Goal: Transaction & Acquisition: Book appointment/travel/reservation

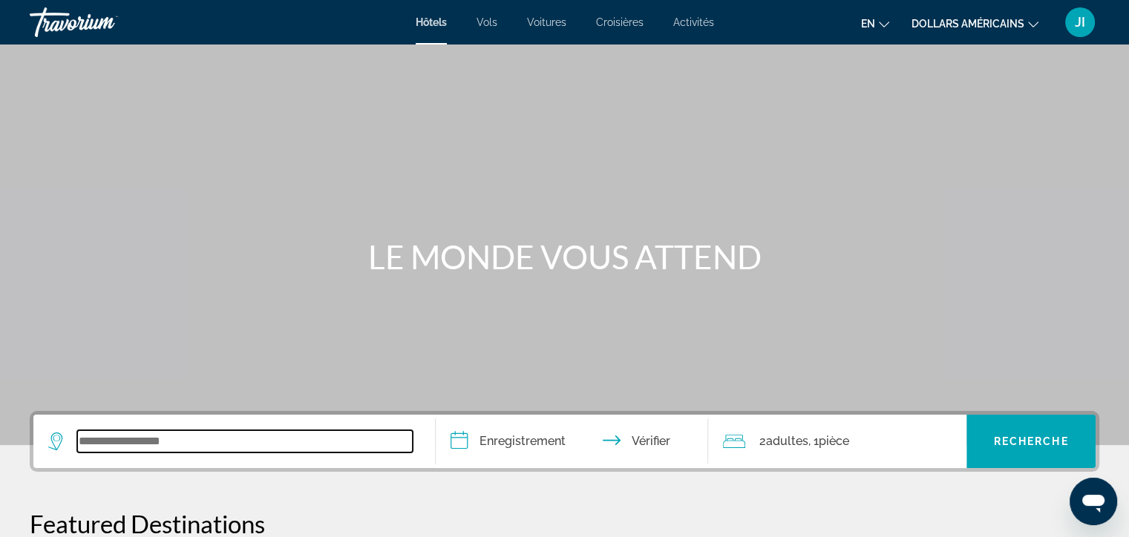
click at [203, 447] on input "Widget de recherche" at bounding box center [244, 441] width 335 height 22
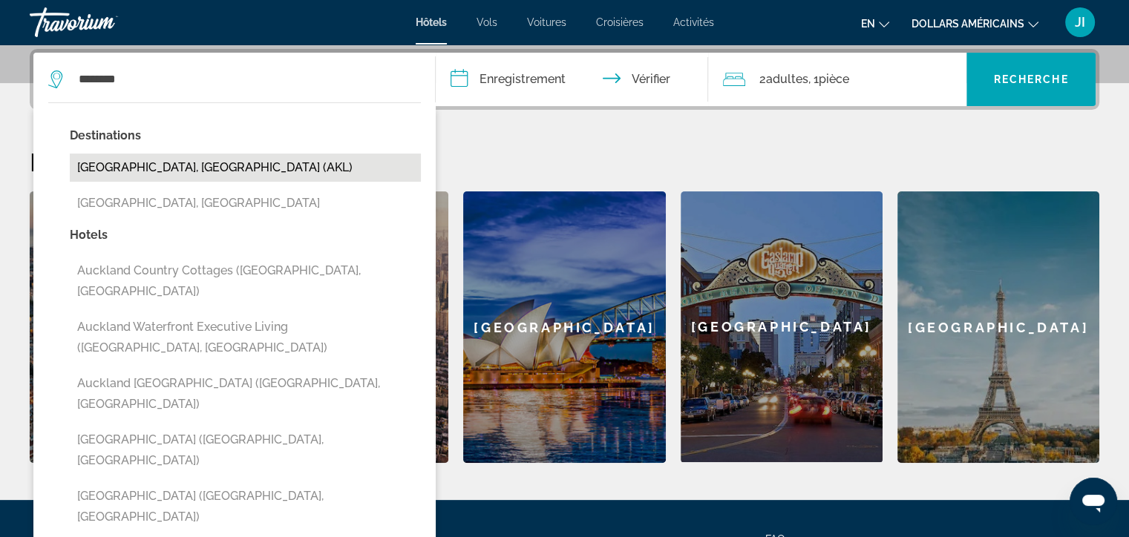
click at [187, 166] on button "[GEOGRAPHIC_DATA], [GEOGRAPHIC_DATA] (AKL)" at bounding box center [245, 168] width 351 height 28
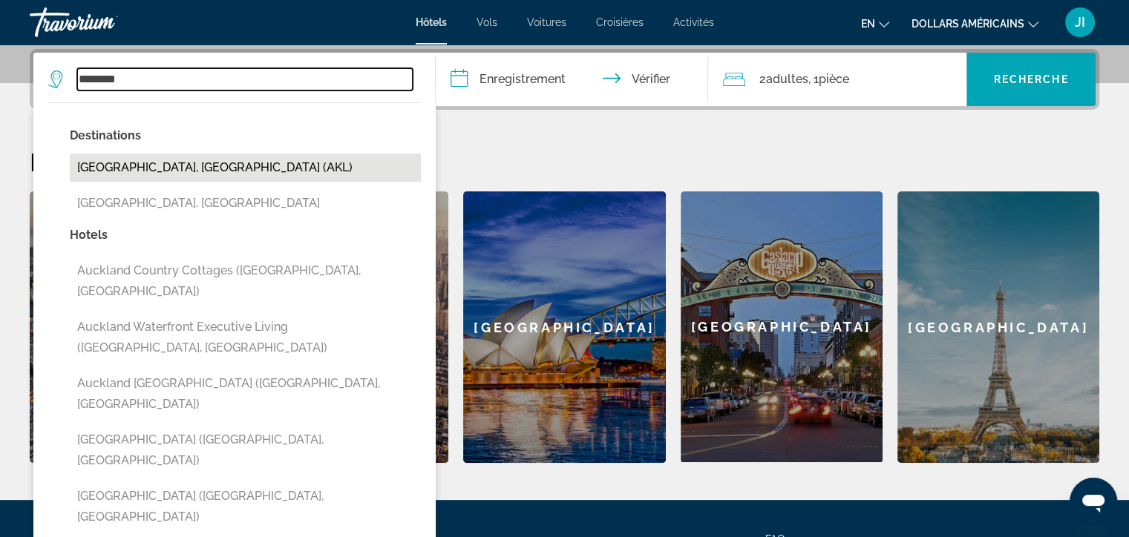
type input "**********"
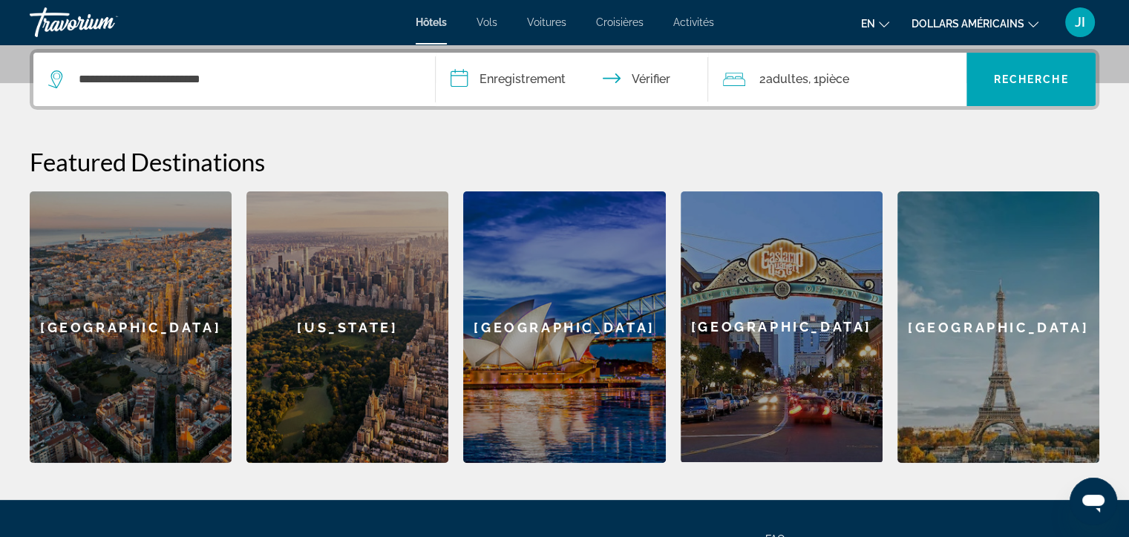
click at [498, 76] on input "**********" at bounding box center [575, 82] width 279 height 58
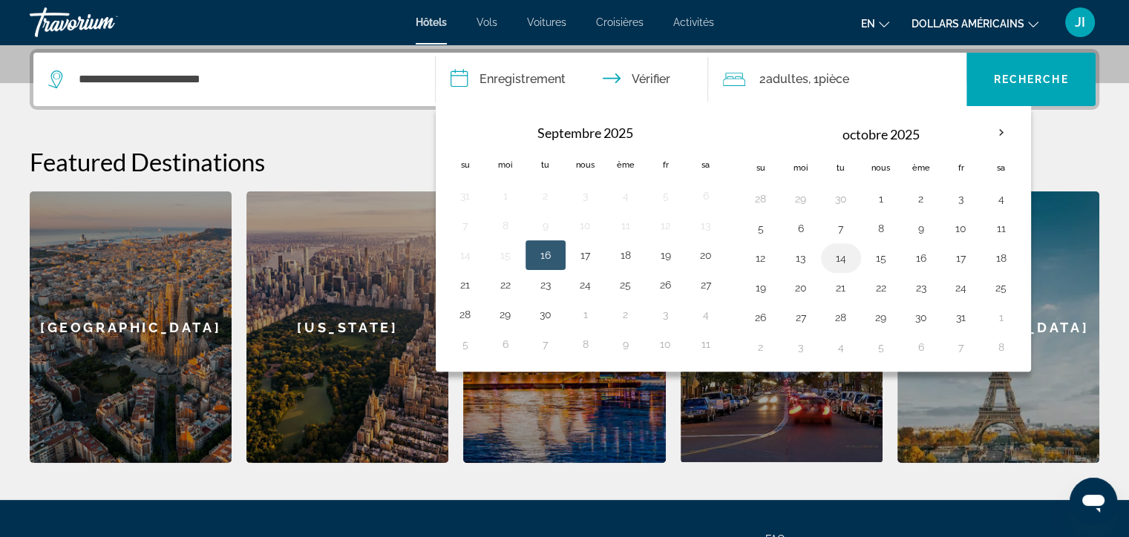
click at [834, 268] on td "14" at bounding box center [841, 258] width 40 height 30
click at [841, 260] on button "14" at bounding box center [841, 258] width 24 height 21
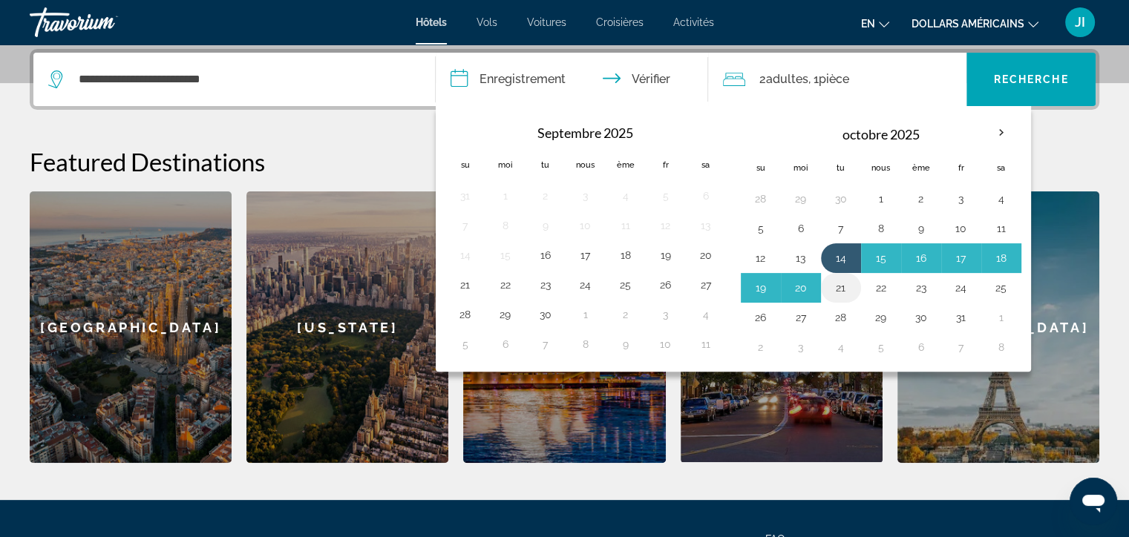
click at [838, 289] on button "21" at bounding box center [841, 288] width 24 height 21
type input "**********"
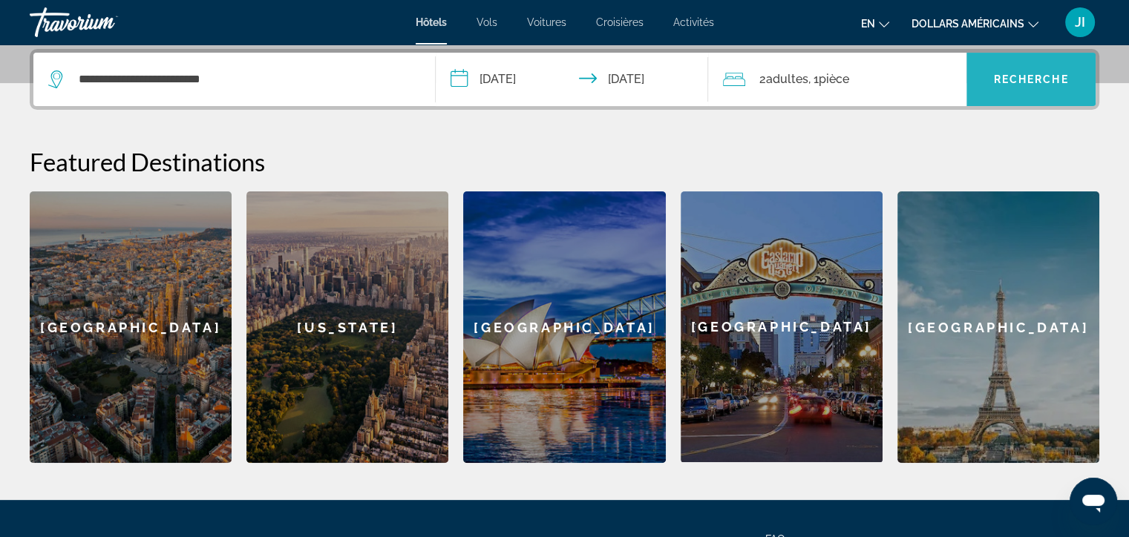
click at [1036, 73] on font "Recherche" at bounding box center [1031, 79] width 75 height 12
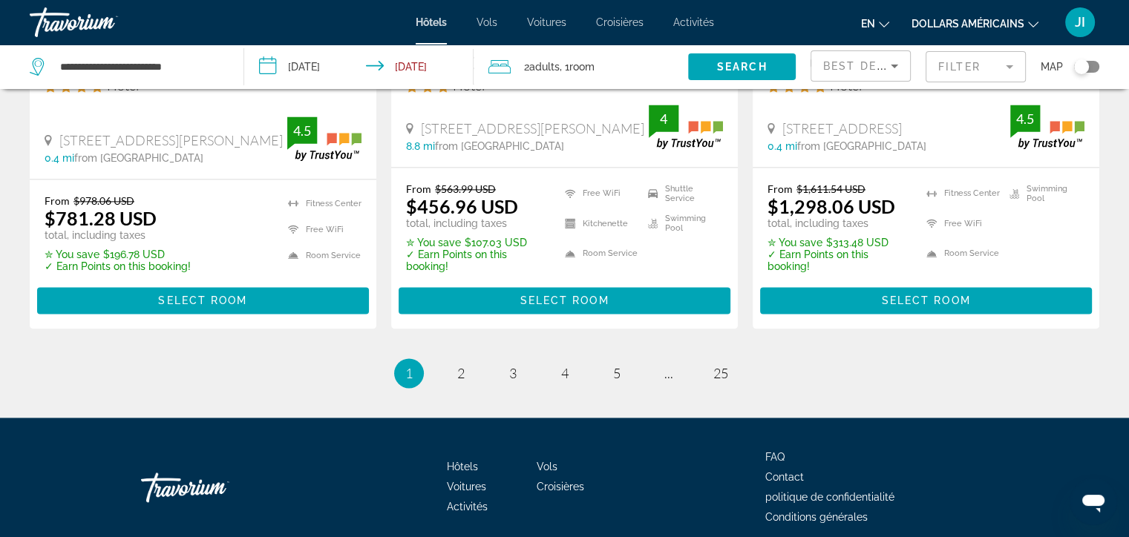
scroll to position [2031, 0]
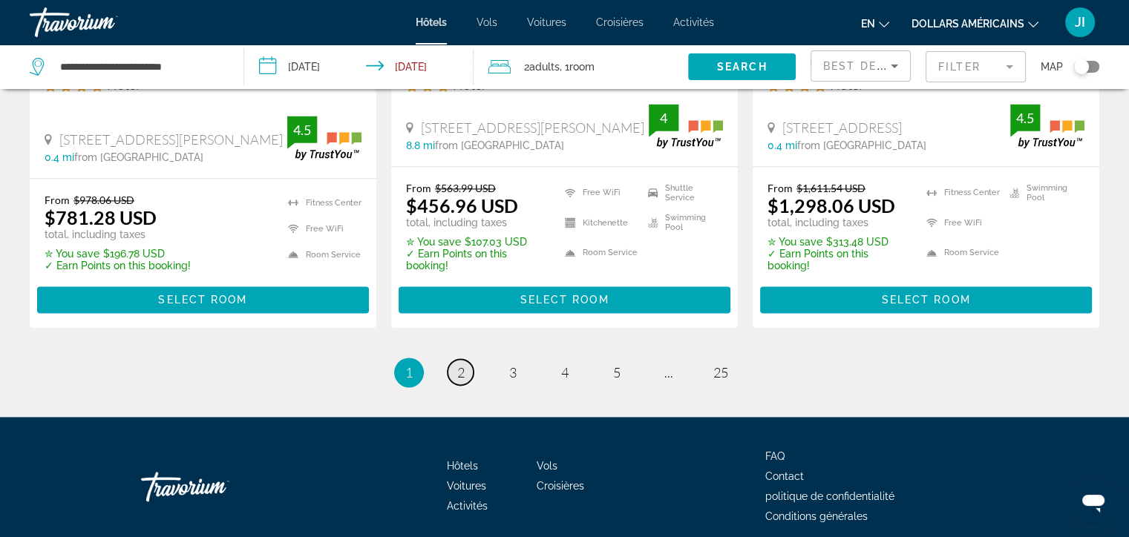
click at [453, 367] on link "page 2" at bounding box center [461, 372] width 26 height 26
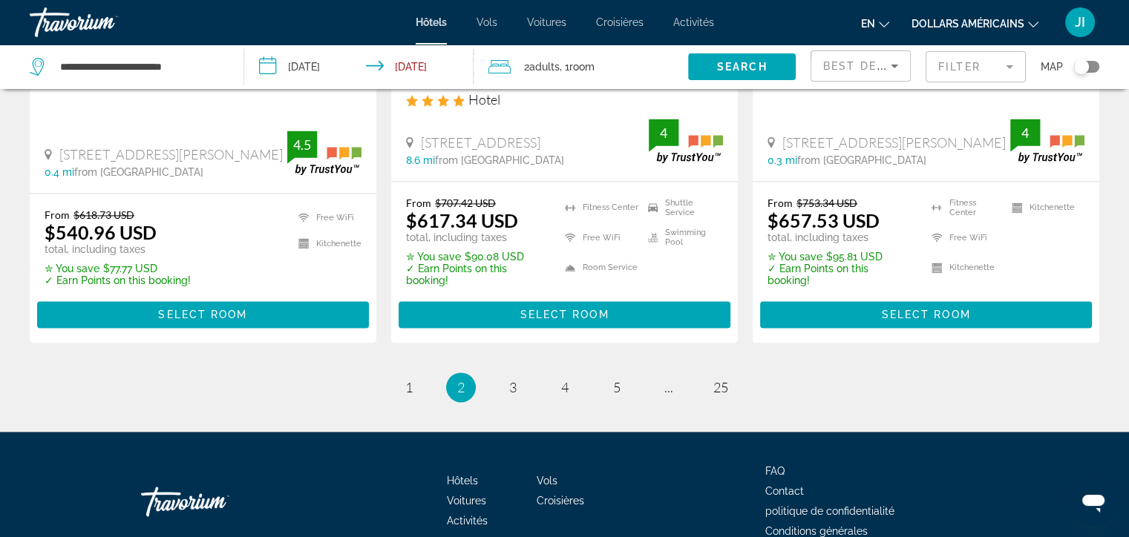
scroll to position [2059, 0]
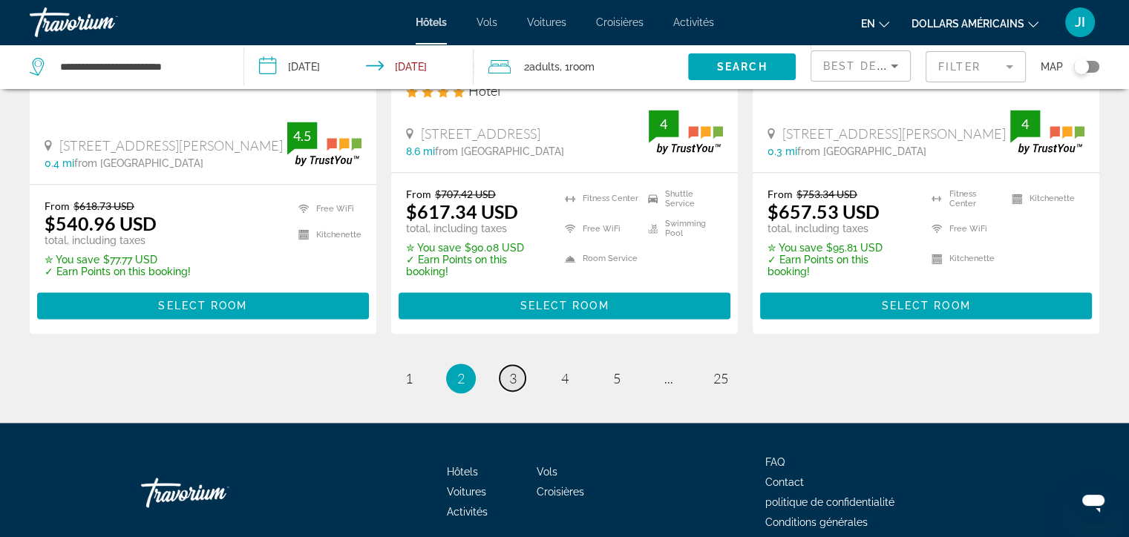
click at [505, 365] on link "page 3" at bounding box center [512, 378] width 26 height 26
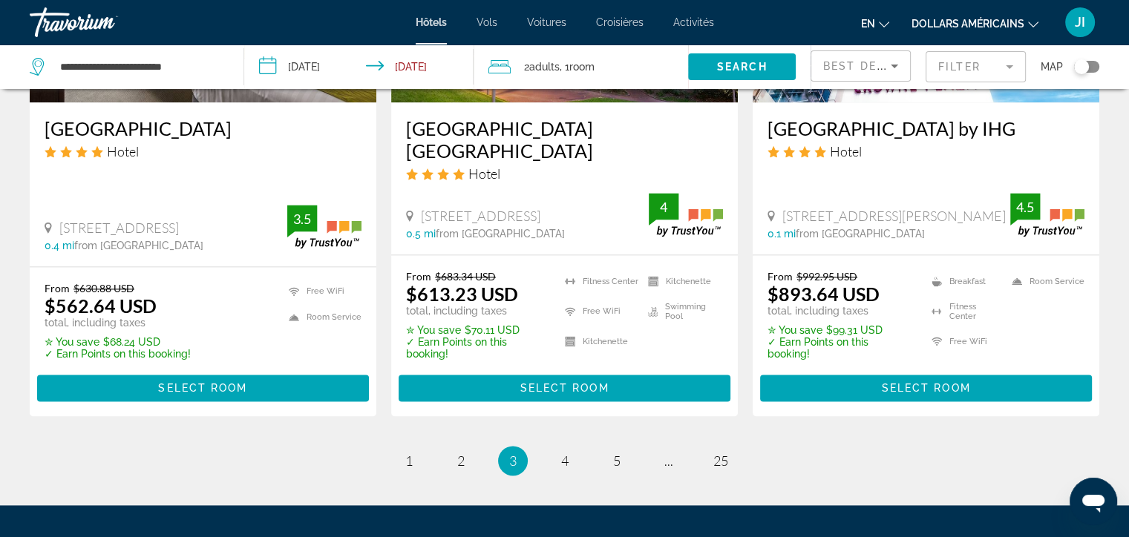
scroll to position [1968, 0]
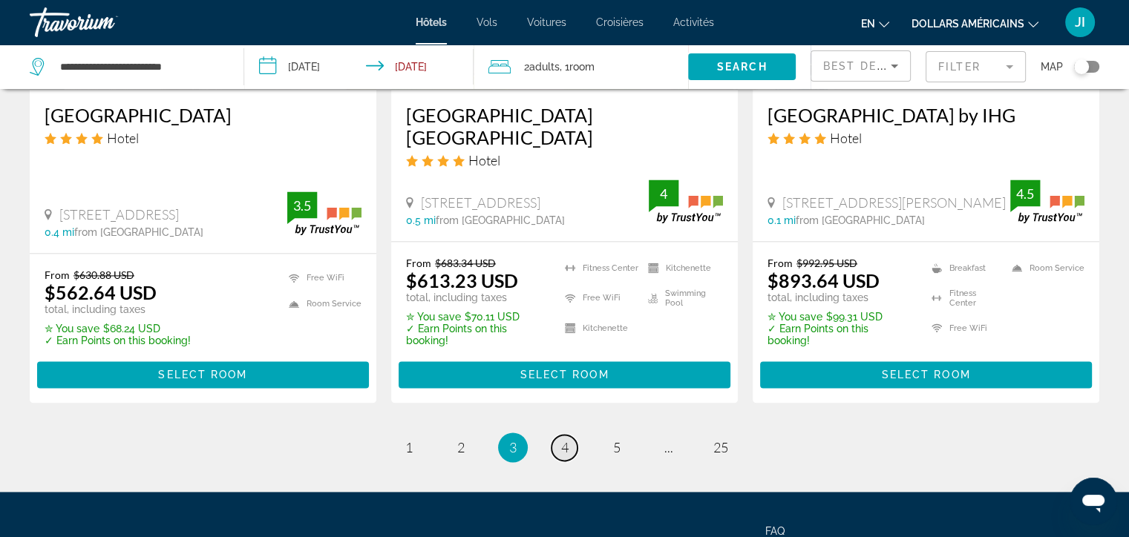
click at [559, 435] on link "page 4" at bounding box center [564, 448] width 26 height 26
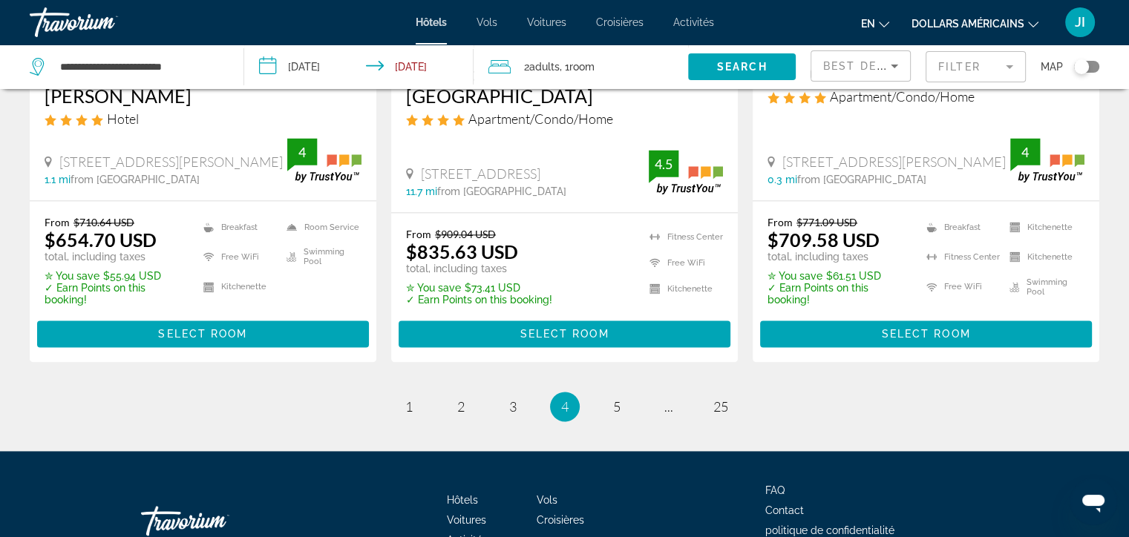
scroll to position [2060, 0]
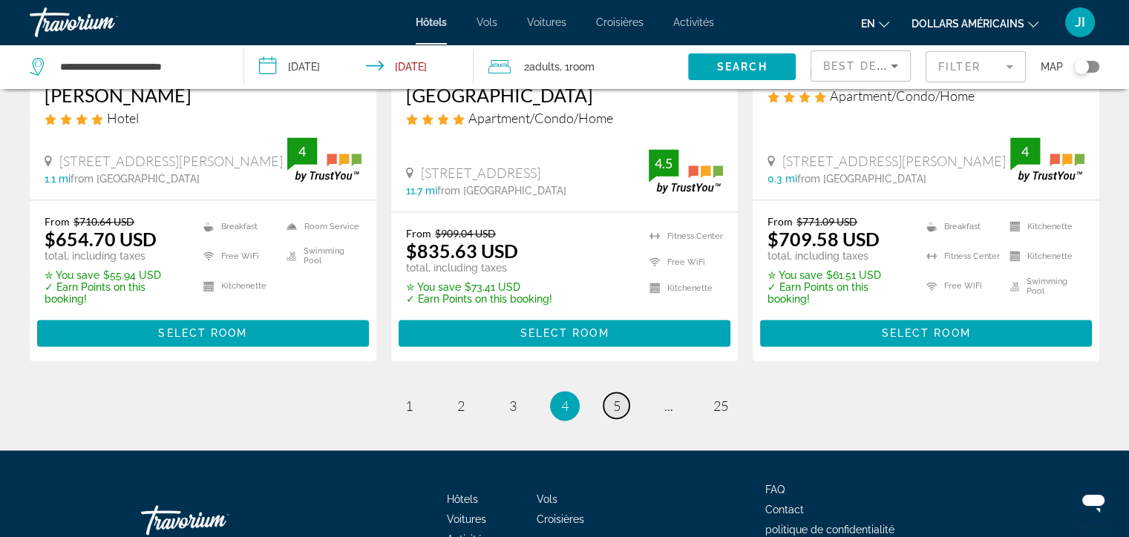
click at [616, 398] on span "5" at bounding box center [616, 406] width 7 height 16
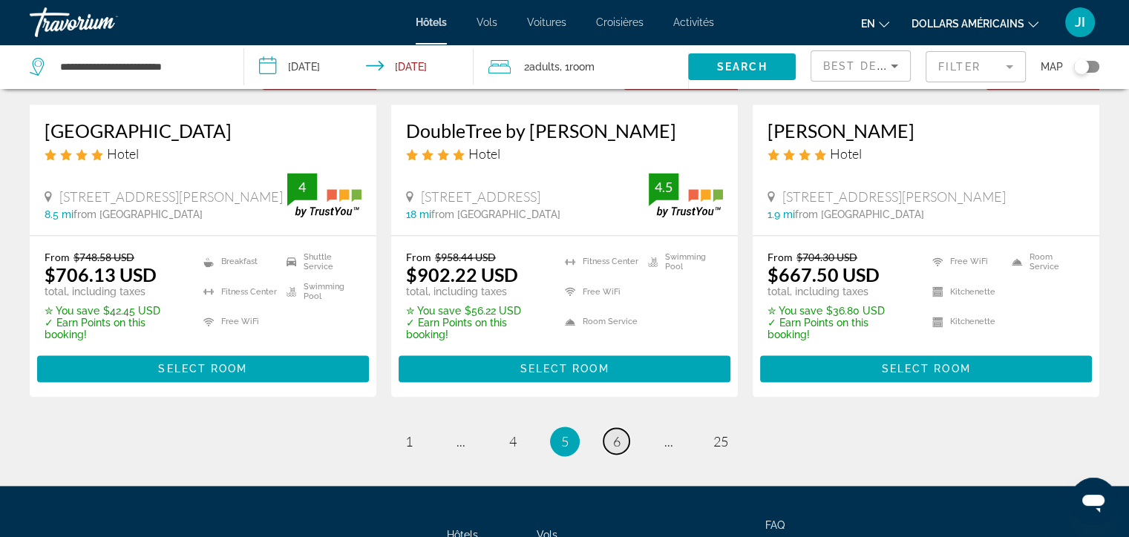
scroll to position [1952, 0]
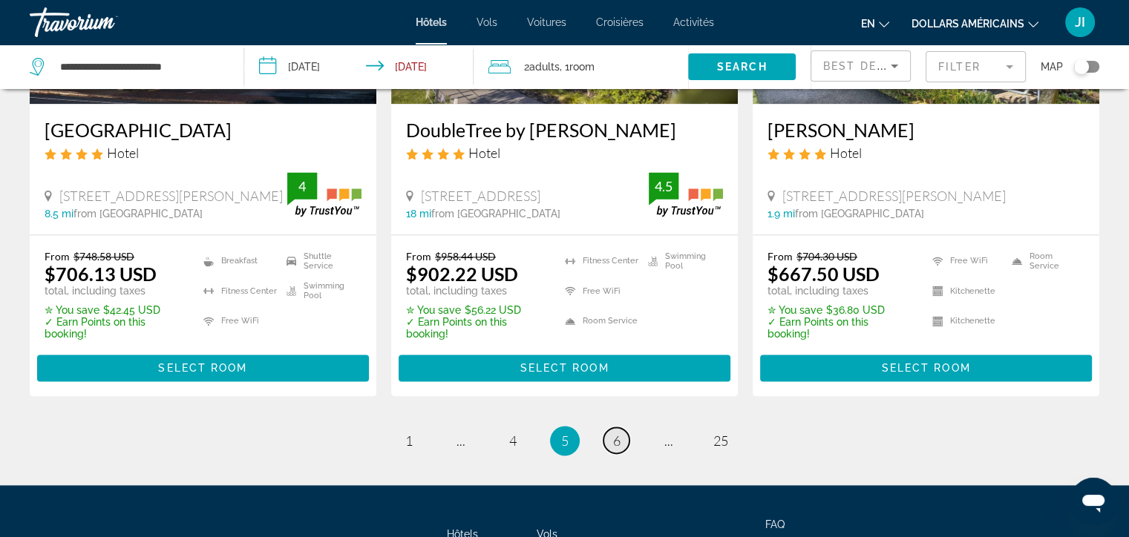
click at [618, 433] on span "6" at bounding box center [616, 441] width 7 height 16
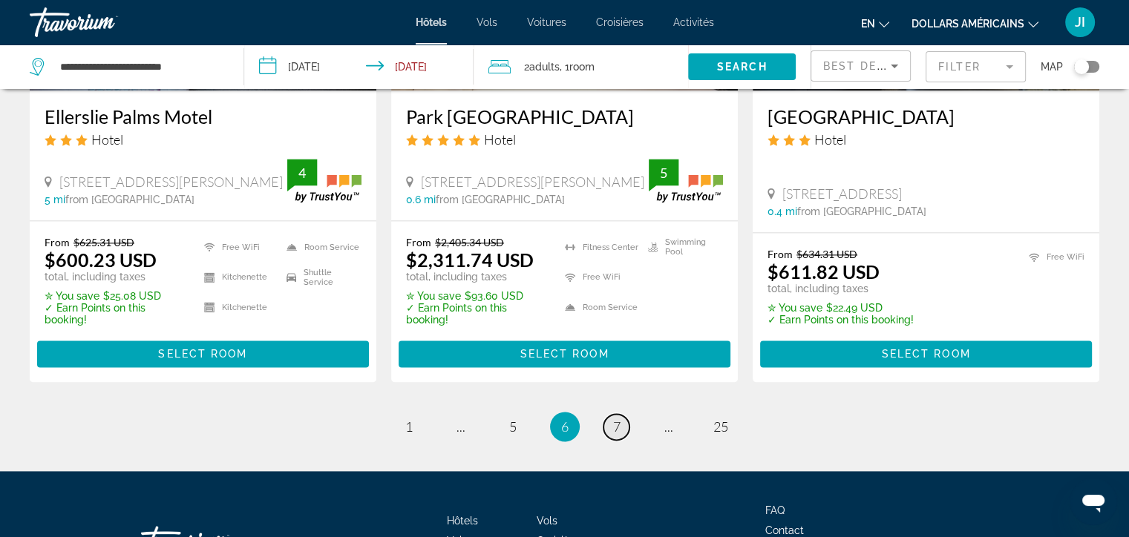
scroll to position [2011, 0]
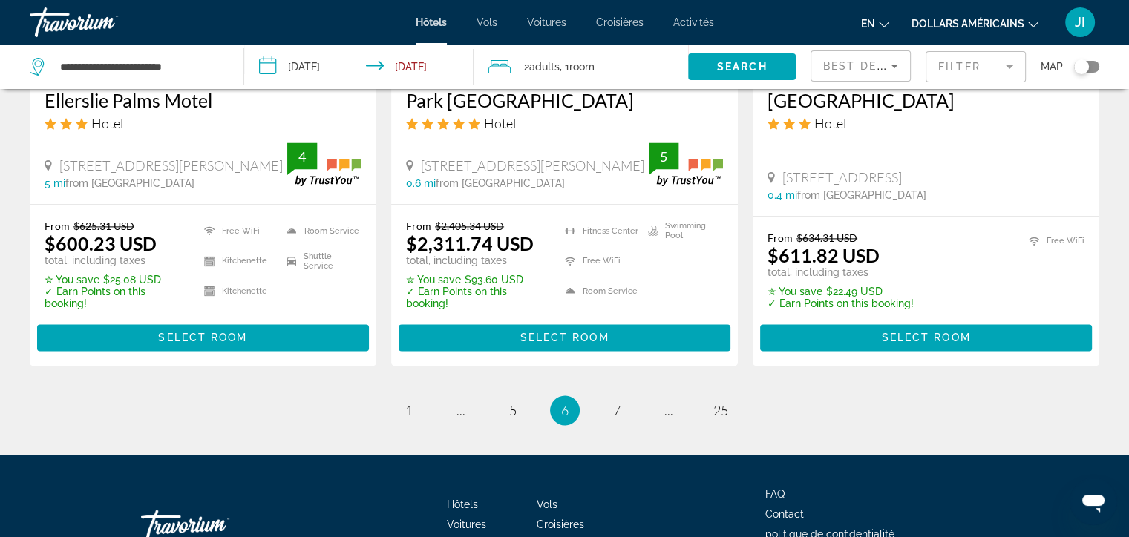
click at [618, 417] on li "page 7" at bounding box center [617, 411] width 30 height 30
click at [613, 402] on span "7" at bounding box center [616, 410] width 7 height 16
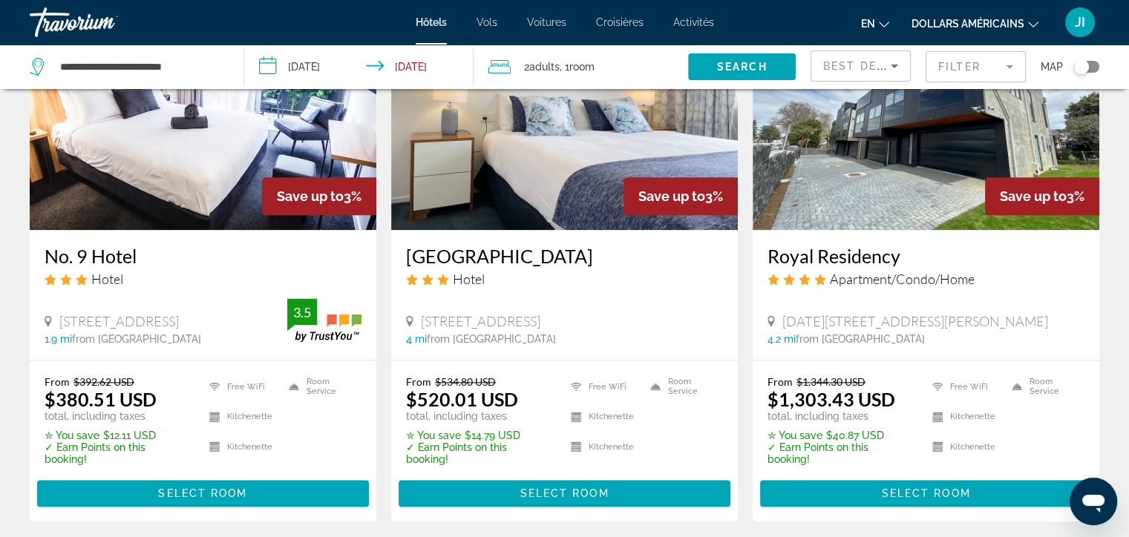
scroll to position [1945, 0]
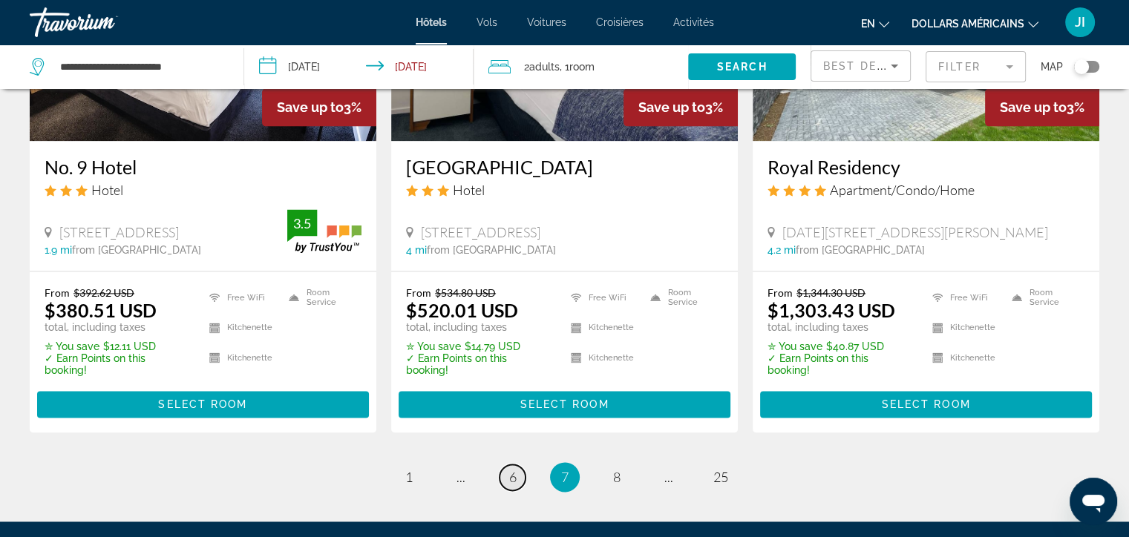
click at [509, 469] on span "6" at bounding box center [512, 477] width 7 height 16
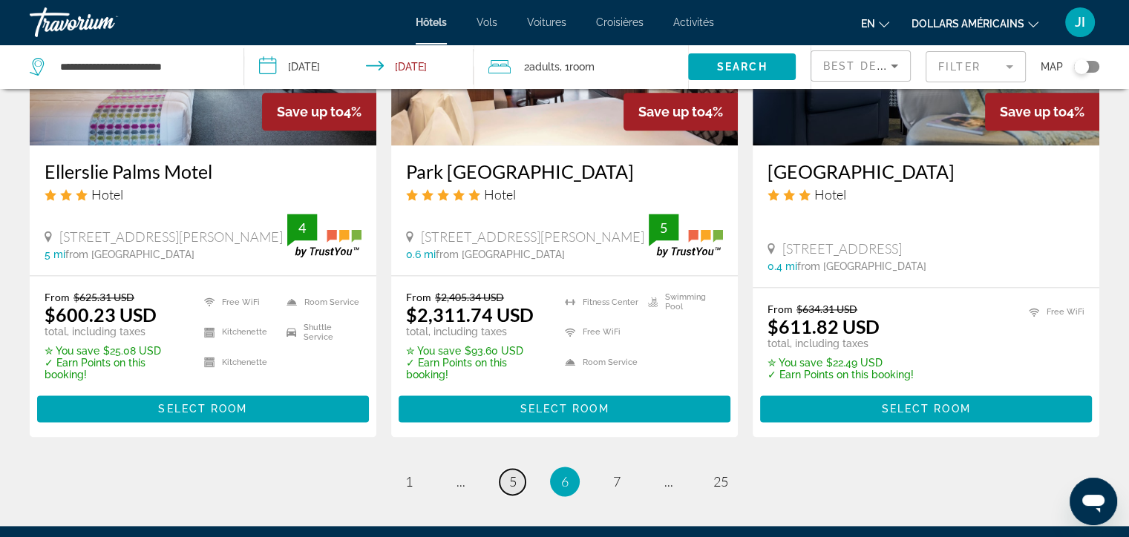
scroll to position [2105, 0]
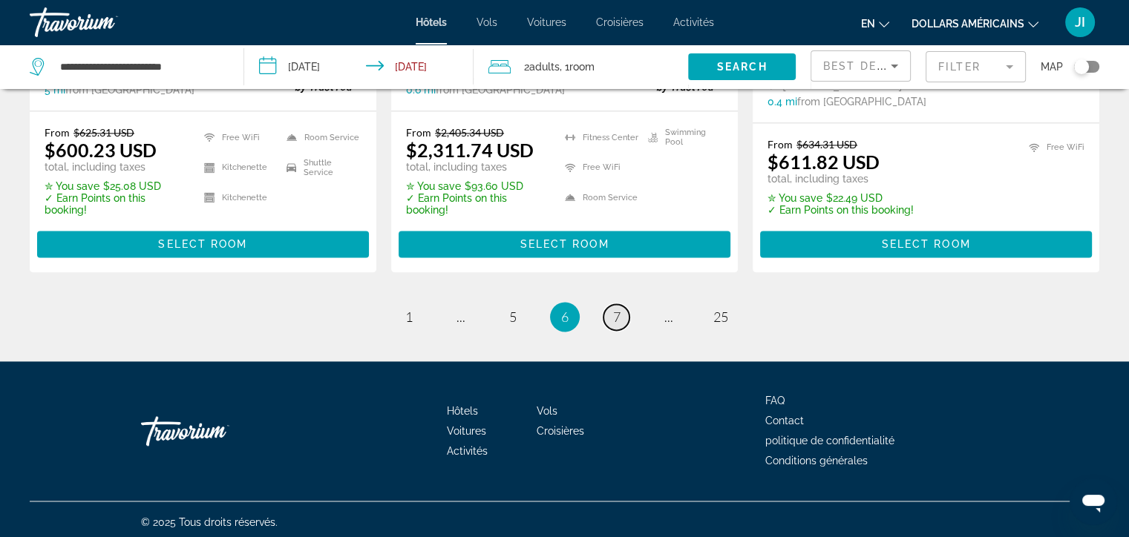
click at [623, 312] on link "page 7" at bounding box center [616, 317] width 26 height 26
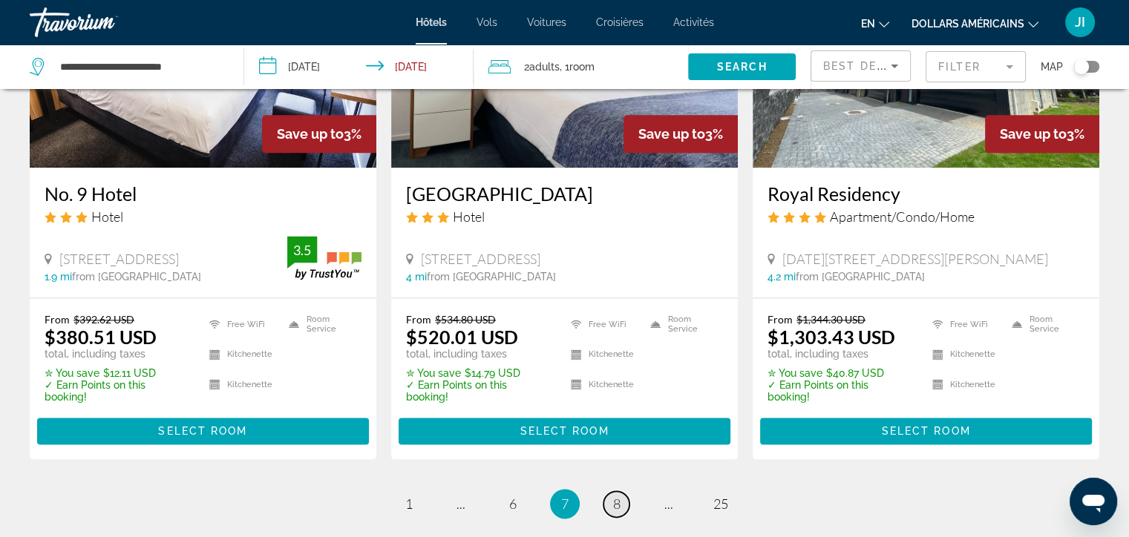
scroll to position [1995, 0]
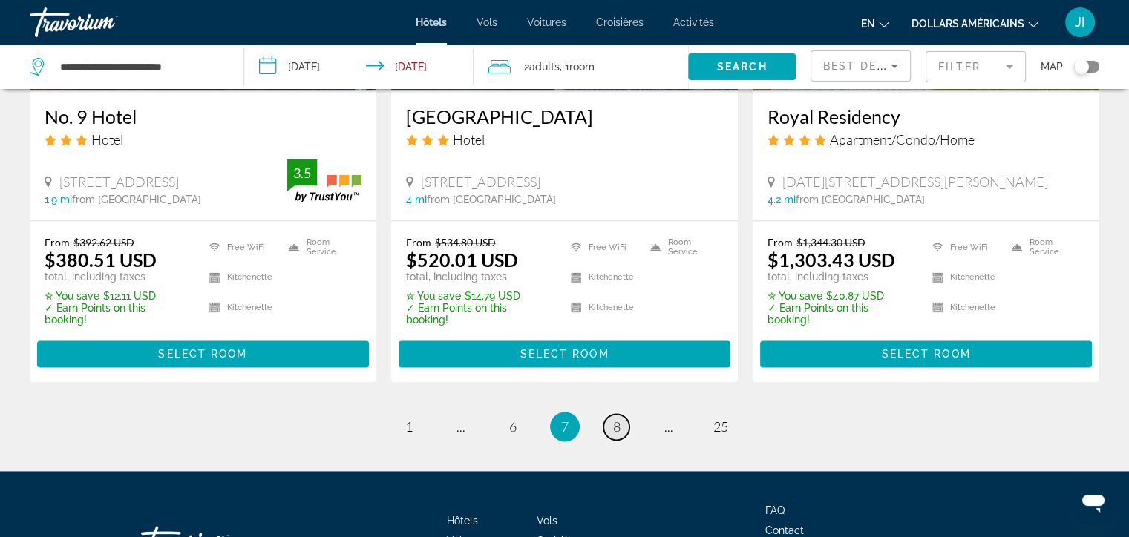
click at [615, 419] on span "8" at bounding box center [616, 427] width 7 height 16
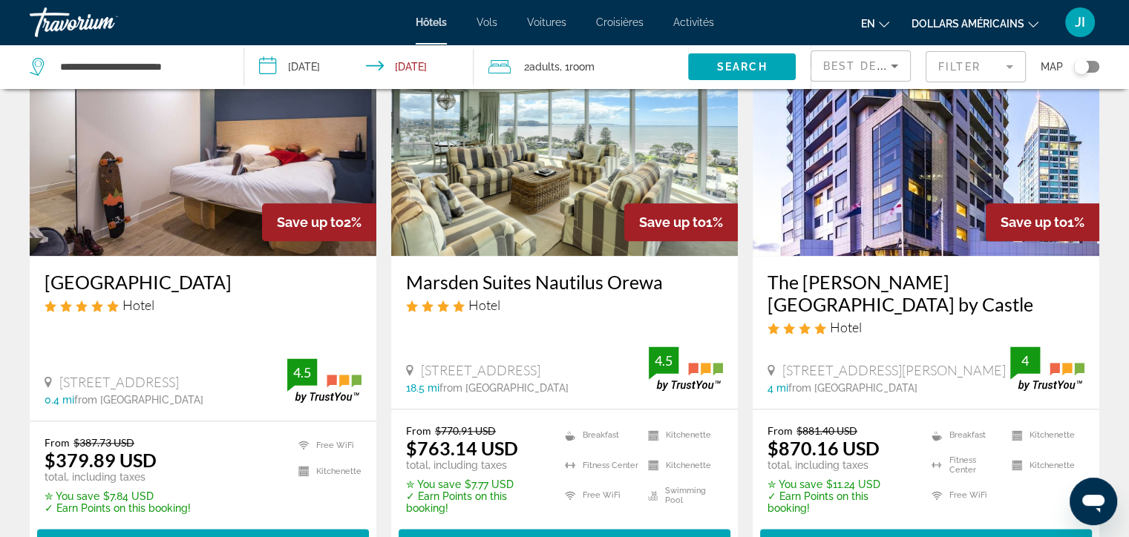
scroll to position [1893, 0]
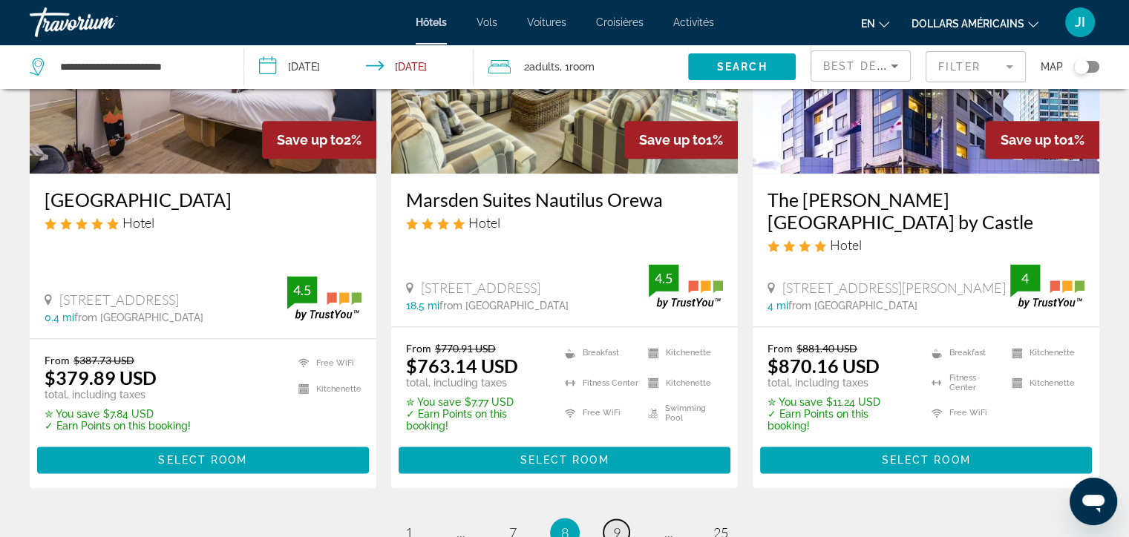
click at [615, 525] on span "9" at bounding box center [616, 533] width 7 height 16
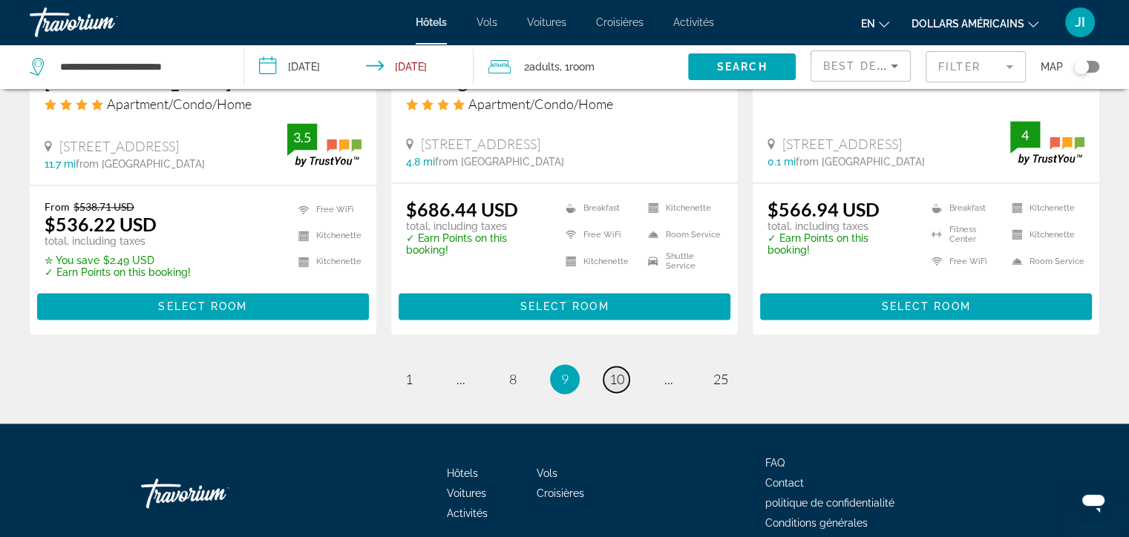
scroll to position [2025, 0]
click at [614, 371] on span "10" at bounding box center [616, 379] width 15 height 16
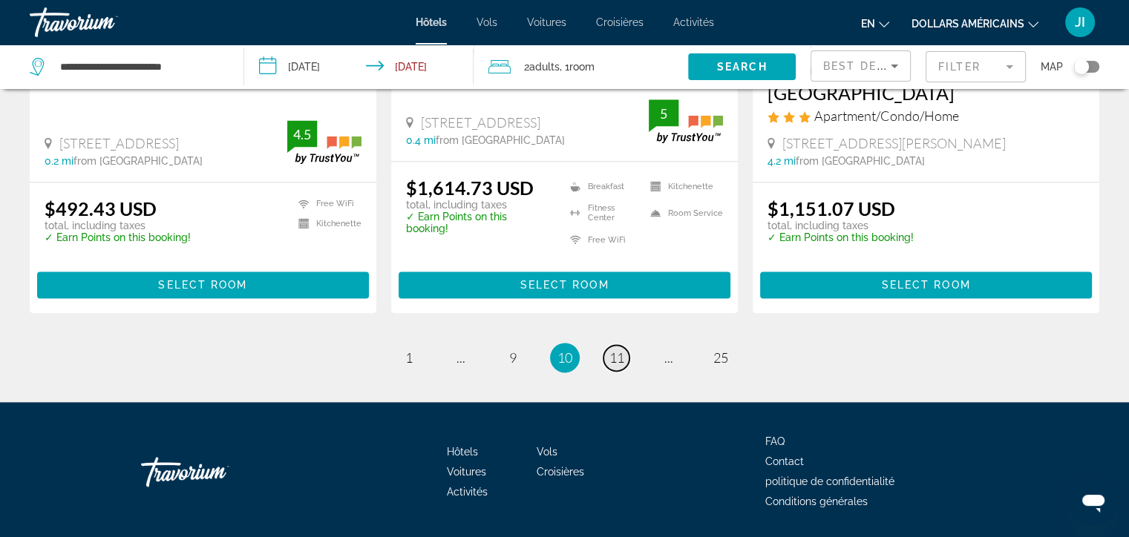
scroll to position [2008, 0]
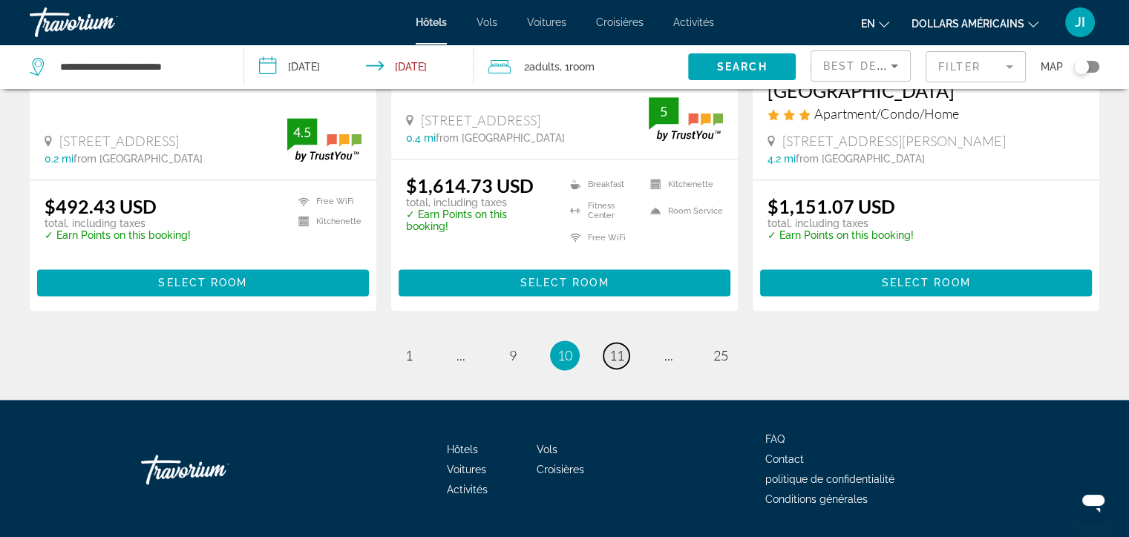
click at [614, 347] on span "11" at bounding box center [616, 355] width 15 height 16
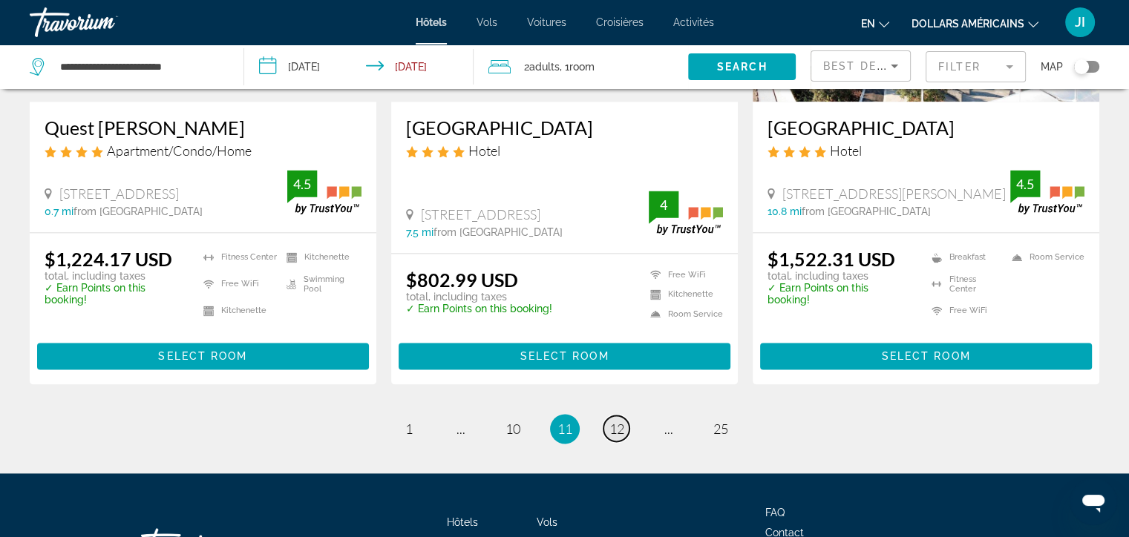
scroll to position [1956, 0]
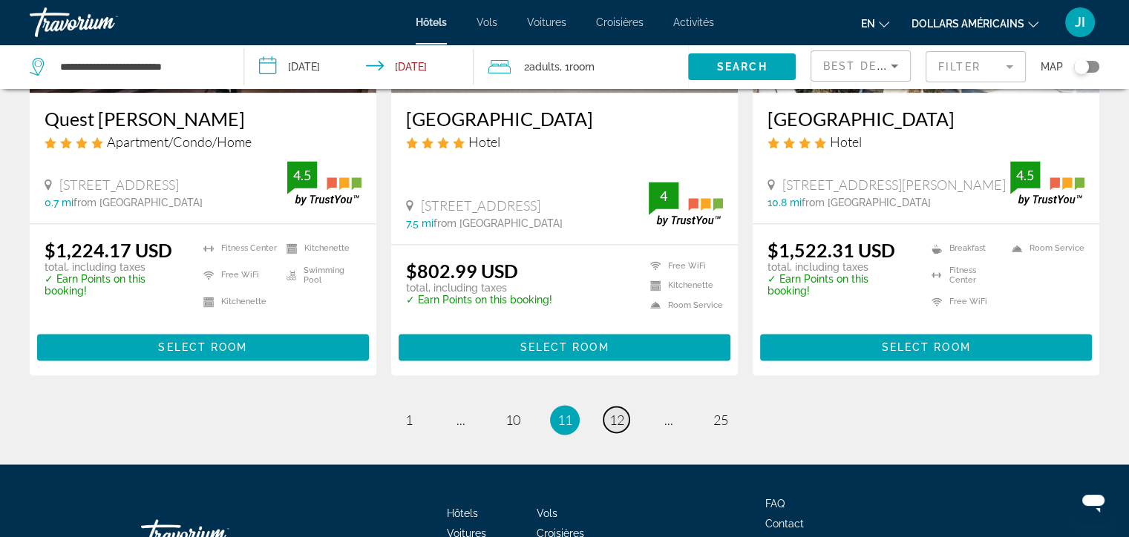
click at [628, 407] on link "page 12" at bounding box center [616, 420] width 26 height 26
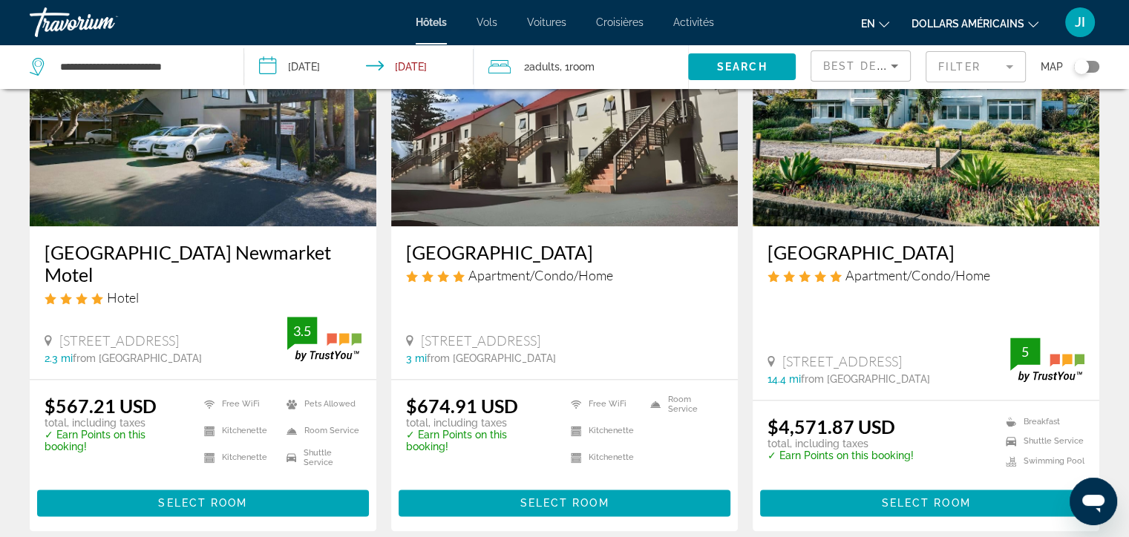
scroll to position [1873, 0]
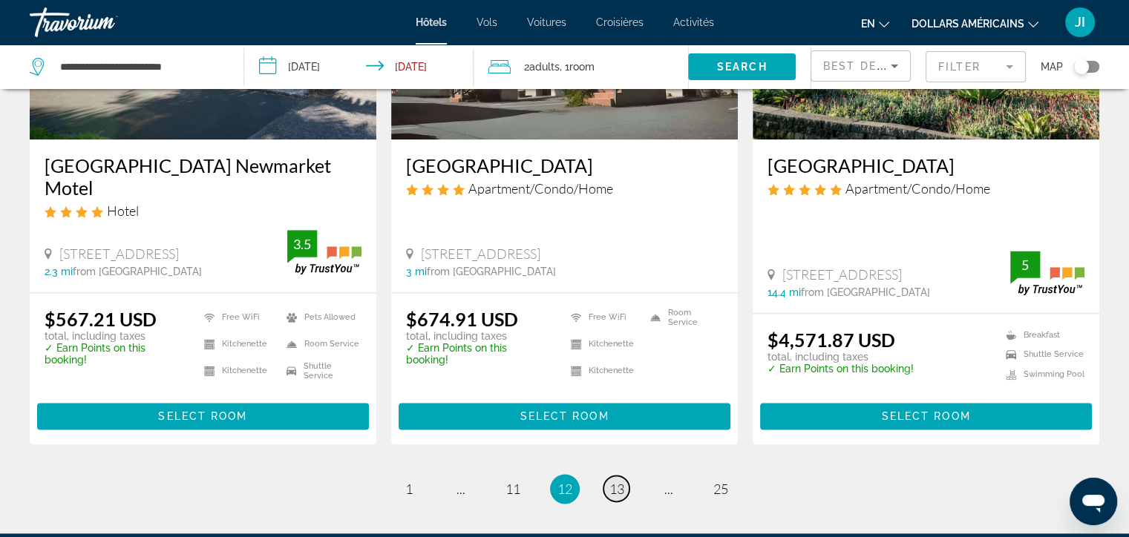
click at [614, 481] on span "13" at bounding box center [616, 489] width 15 height 16
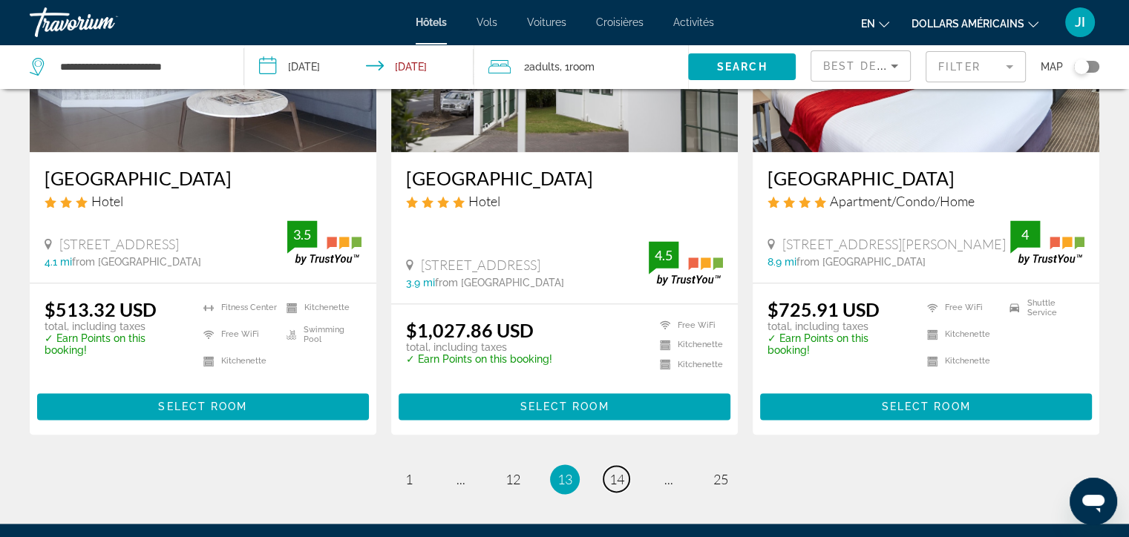
scroll to position [1907, 0]
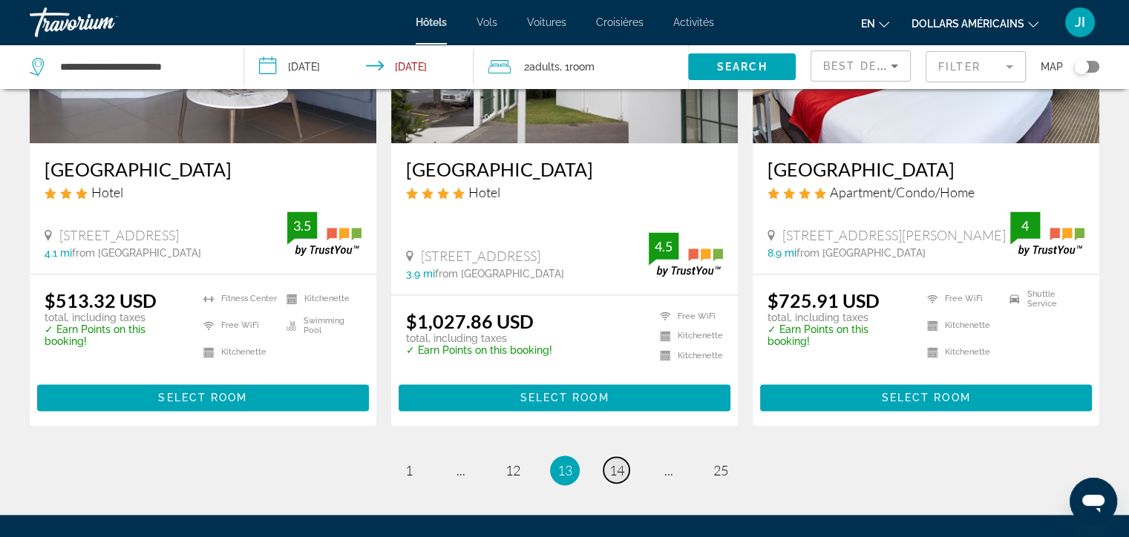
click at [614, 462] on span "14" at bounding box center [616, 470] width 15 height 16
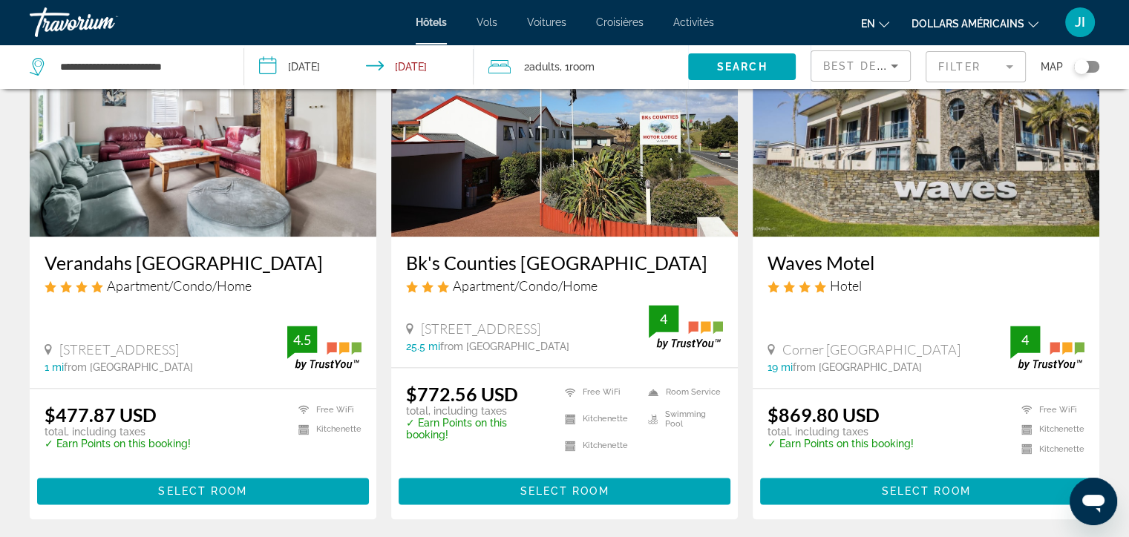
scroll to position [2043, 0]
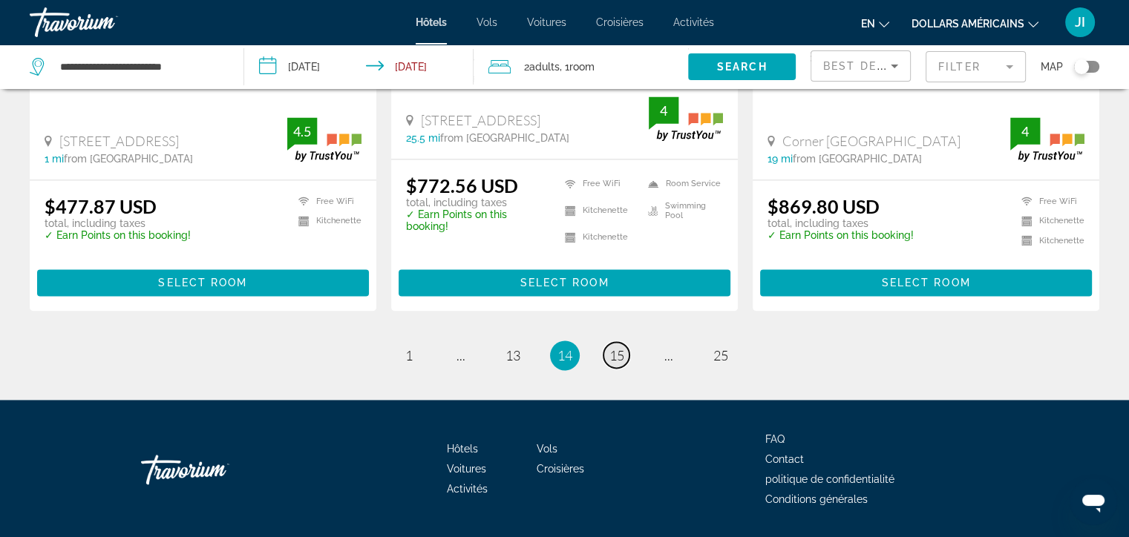
click at [610, 347] on span "15" at bounding box center [616, 355] width 15 height 16
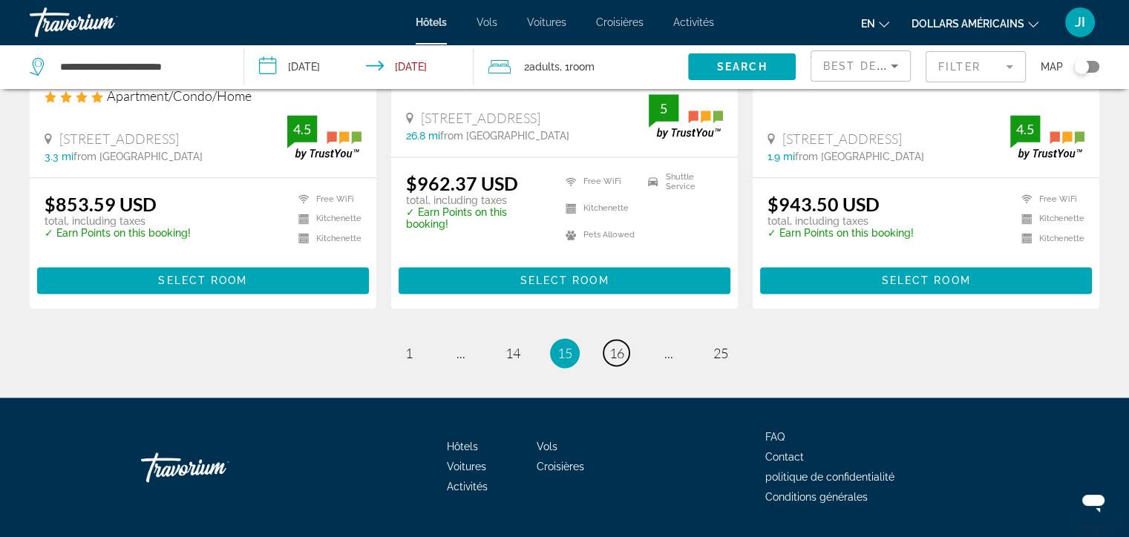
scroll to position [2004, 0]
click at [619, 345] on span "16" at bounding box center [616, 353] width 15 height 16
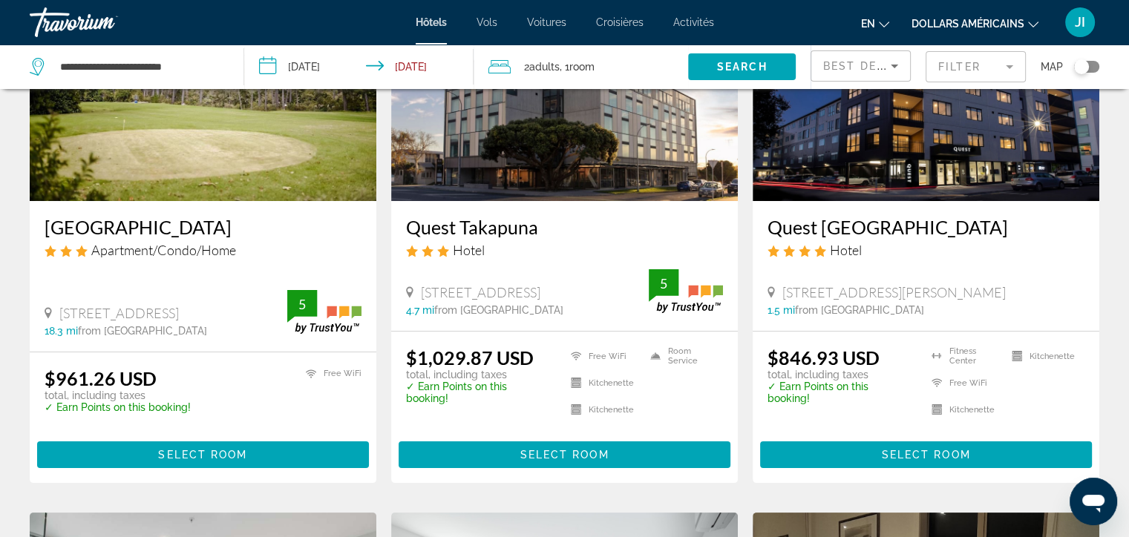
scroll to position [178, 0]
